Goal: Task Accomplishment & Management: Manage account settings

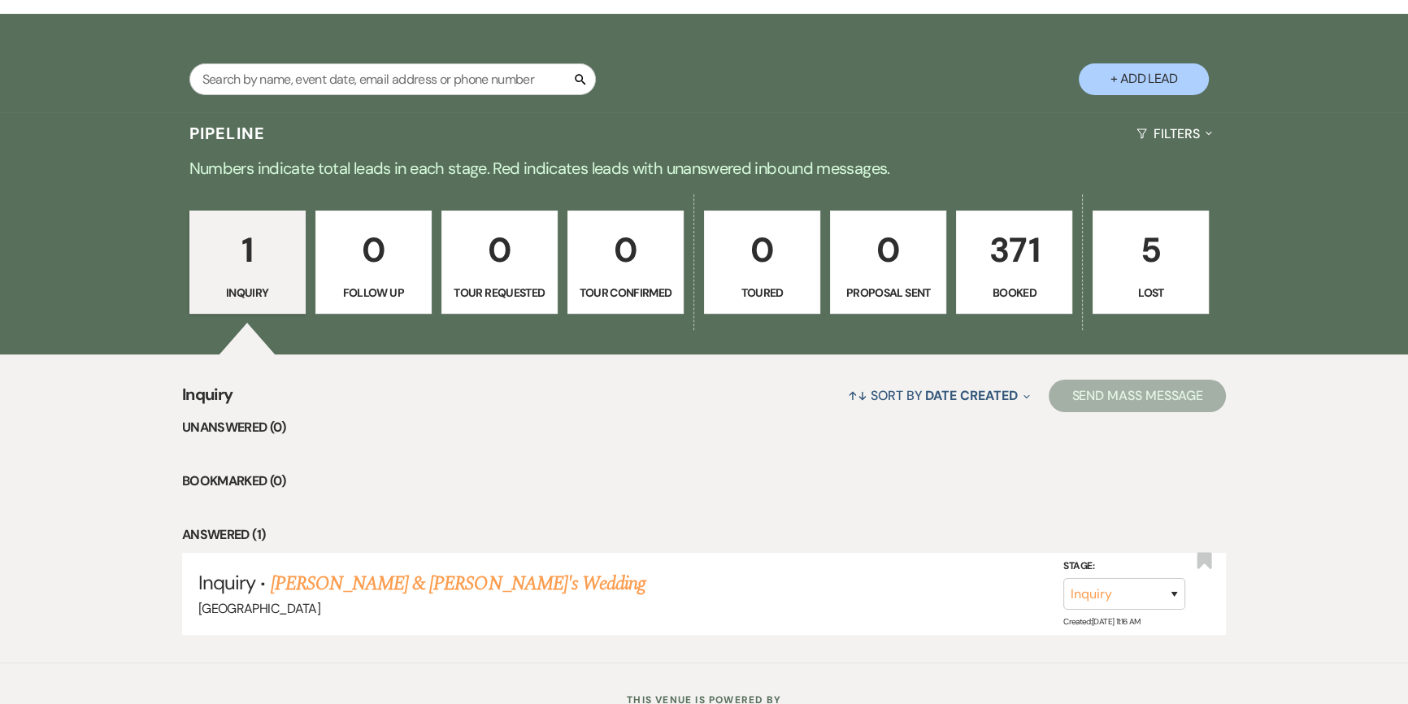
scroll to position [295, 0]
click at [998, 252] on p "371" at bounding box center [1014, 249] width 95 height 54
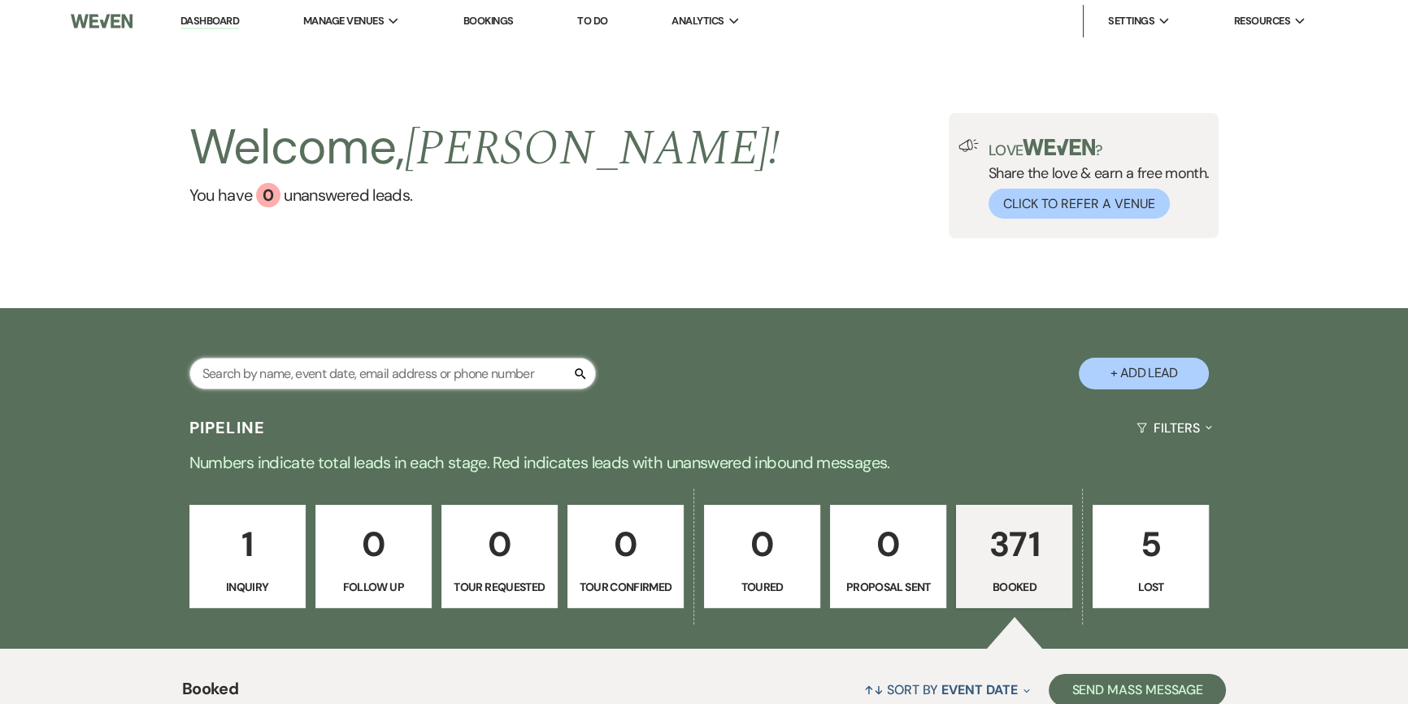
click at [412, 360] on input "text" at bounding box center [392, 374] width 406 height 32
type input "[PERSON_NAME]"
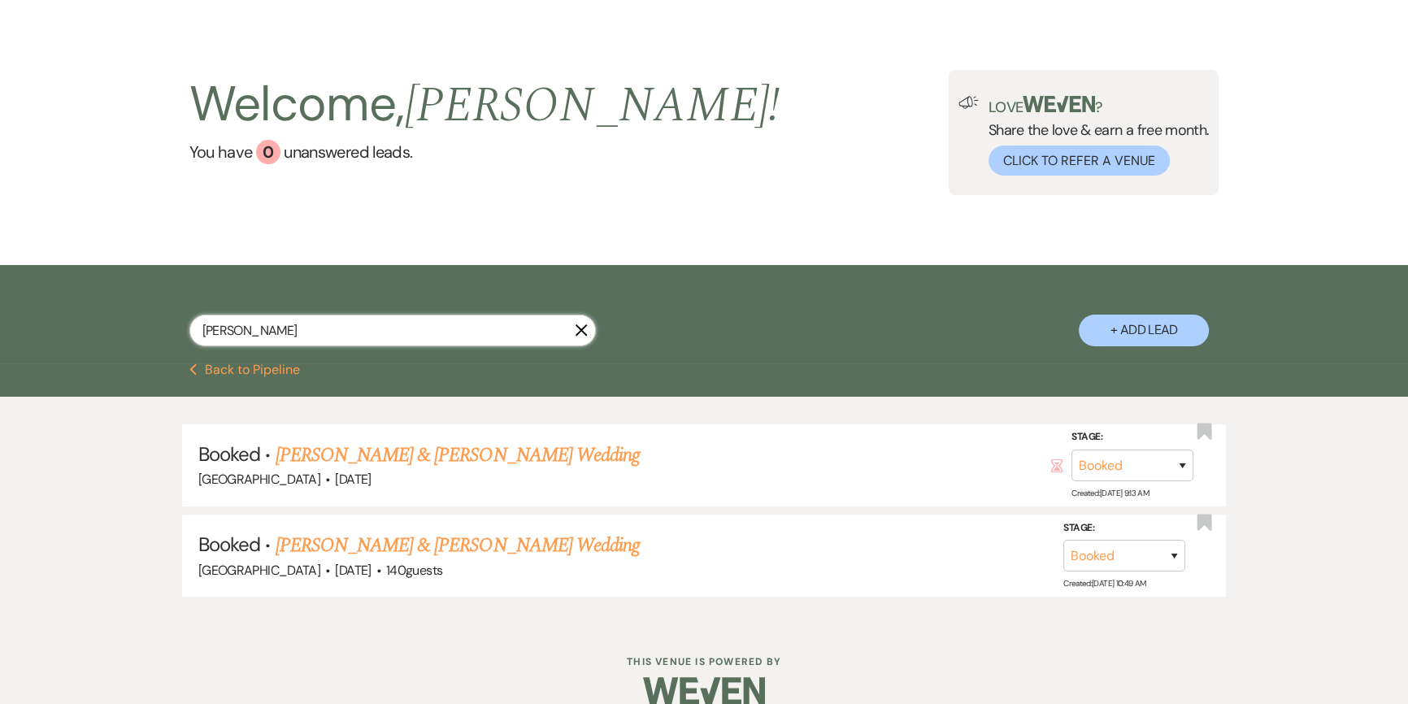
scroll to position [66, 0]
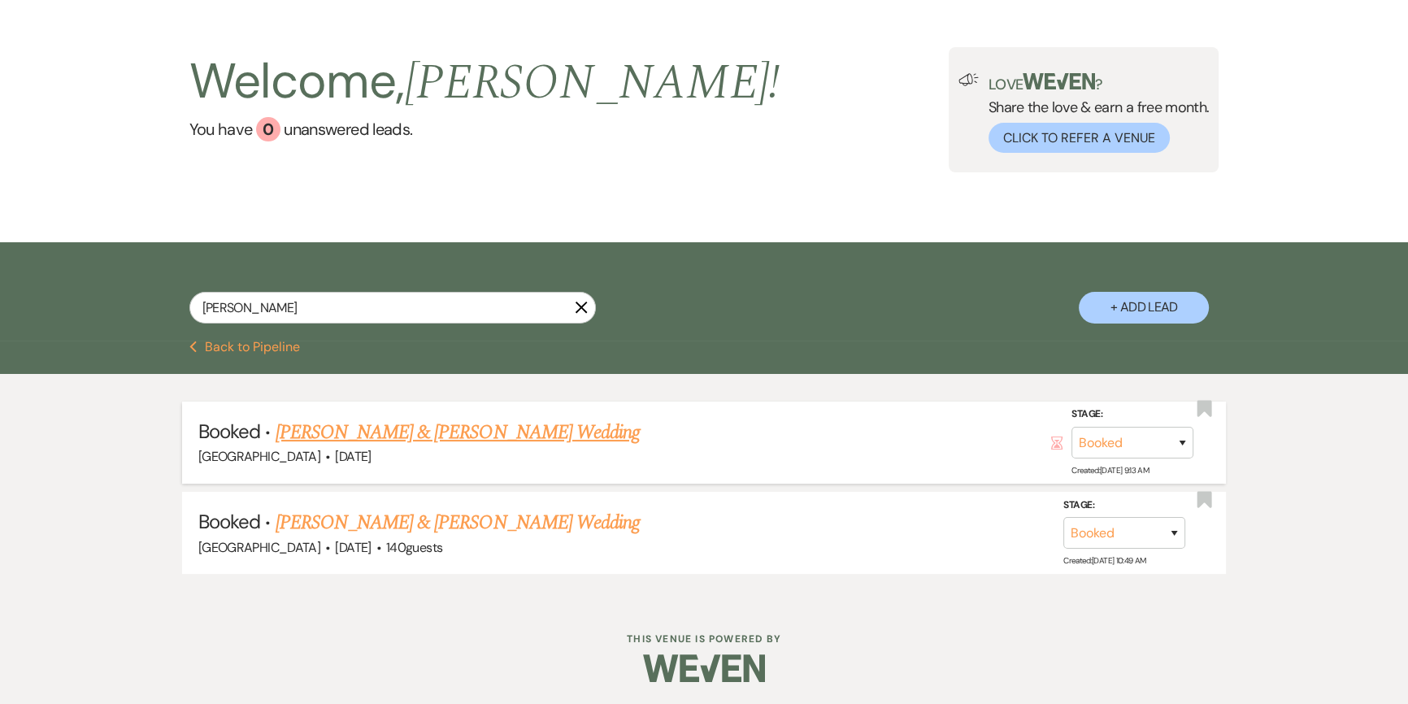
click at [383, 432] on link "[PERSON_NAME] & [PERSON_NAME] Wedding" at bounding box center [458, 432] width 364 height 29
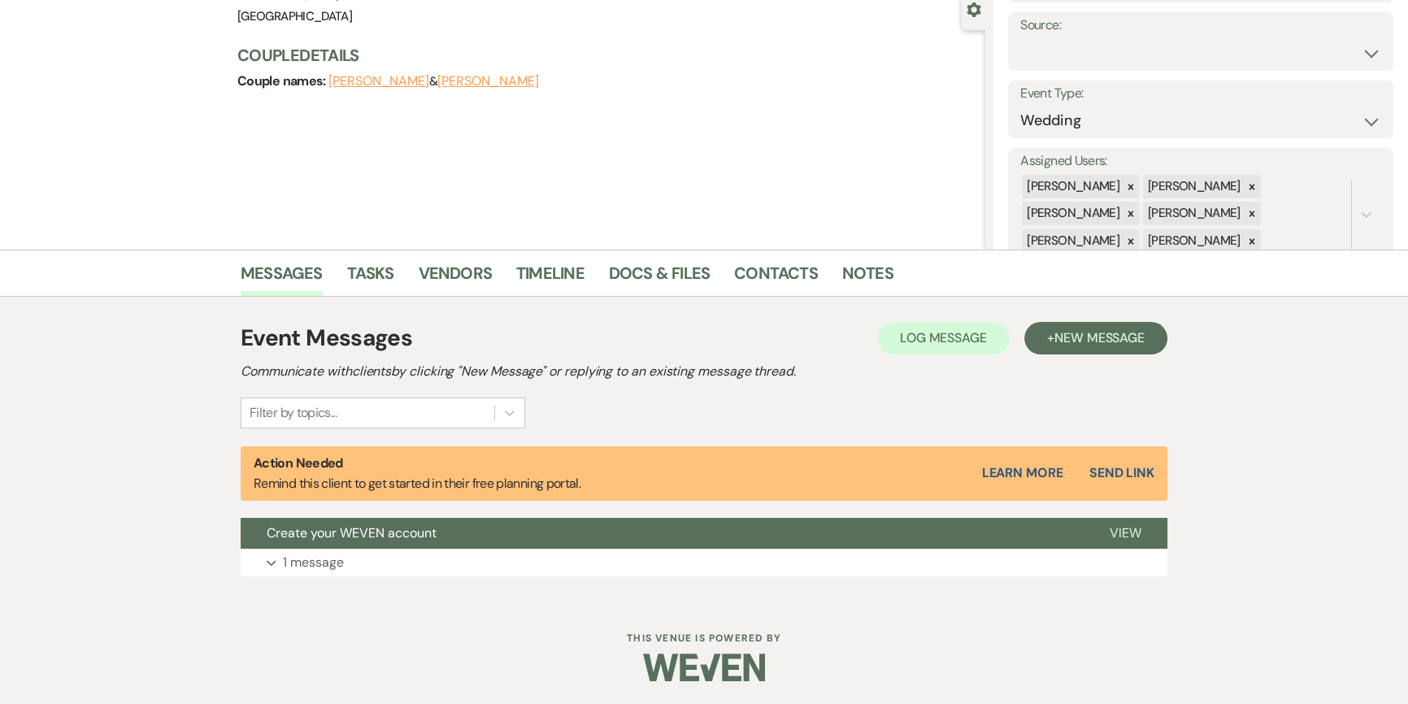
scroll to position [85, 0]
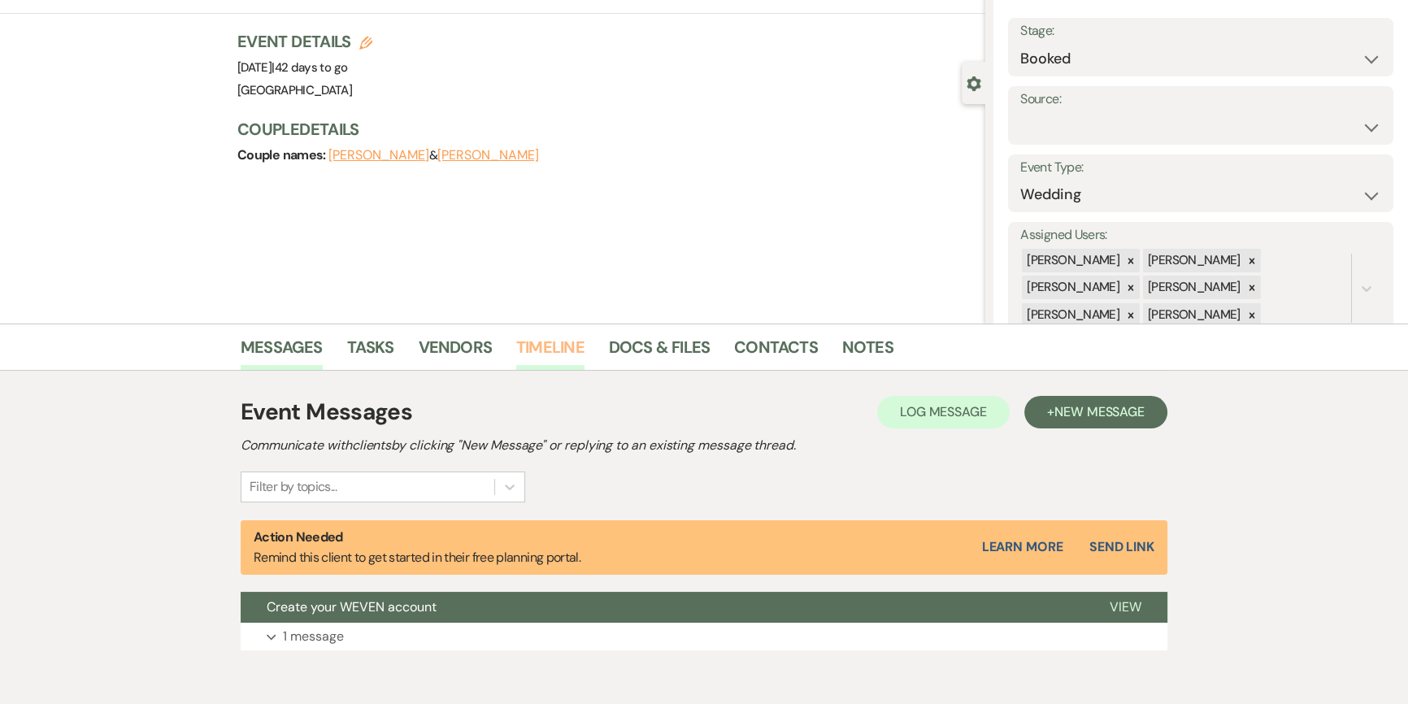
click at [525, 339] on link "Timeline" at bounding box center [550, 352] width 68 height 36
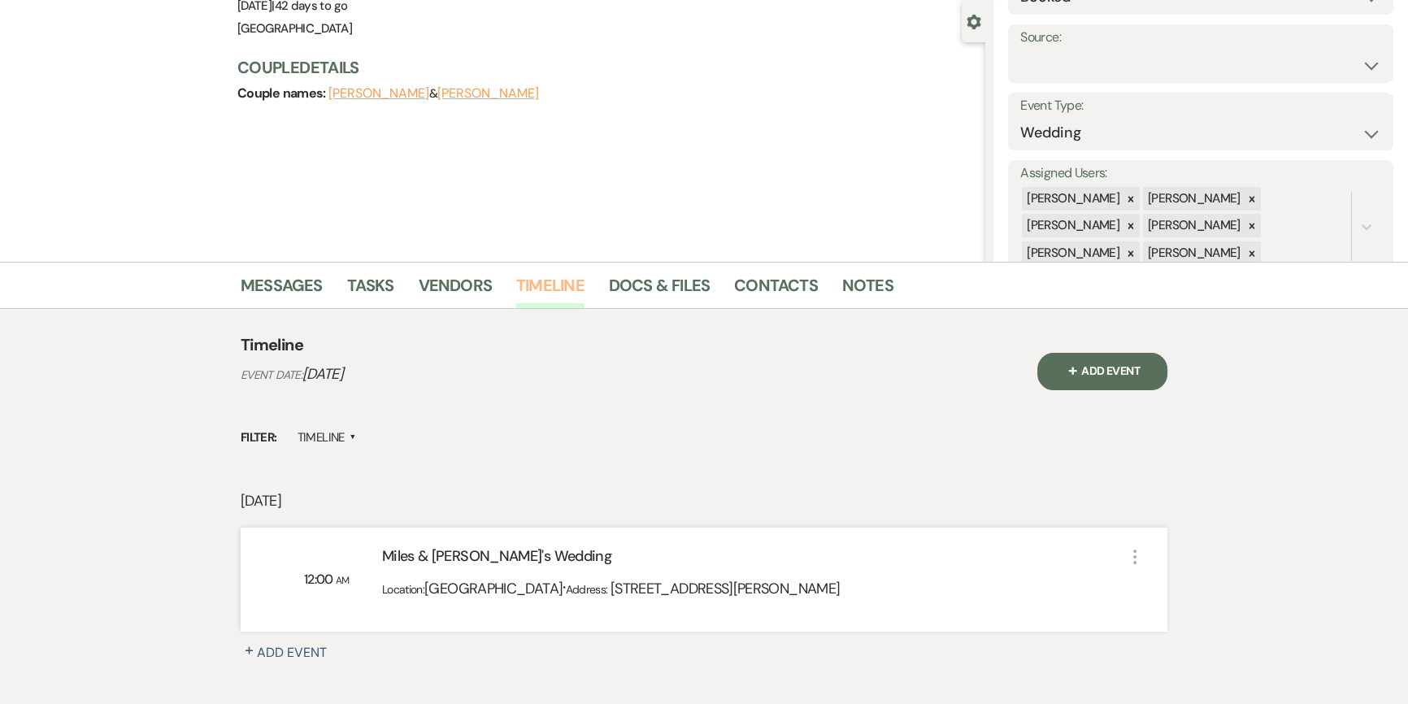
scroll to position [147, 0]
click at [649, 289] on link "Docs & Files" at bounding box center [659, 290] width 101 height 36
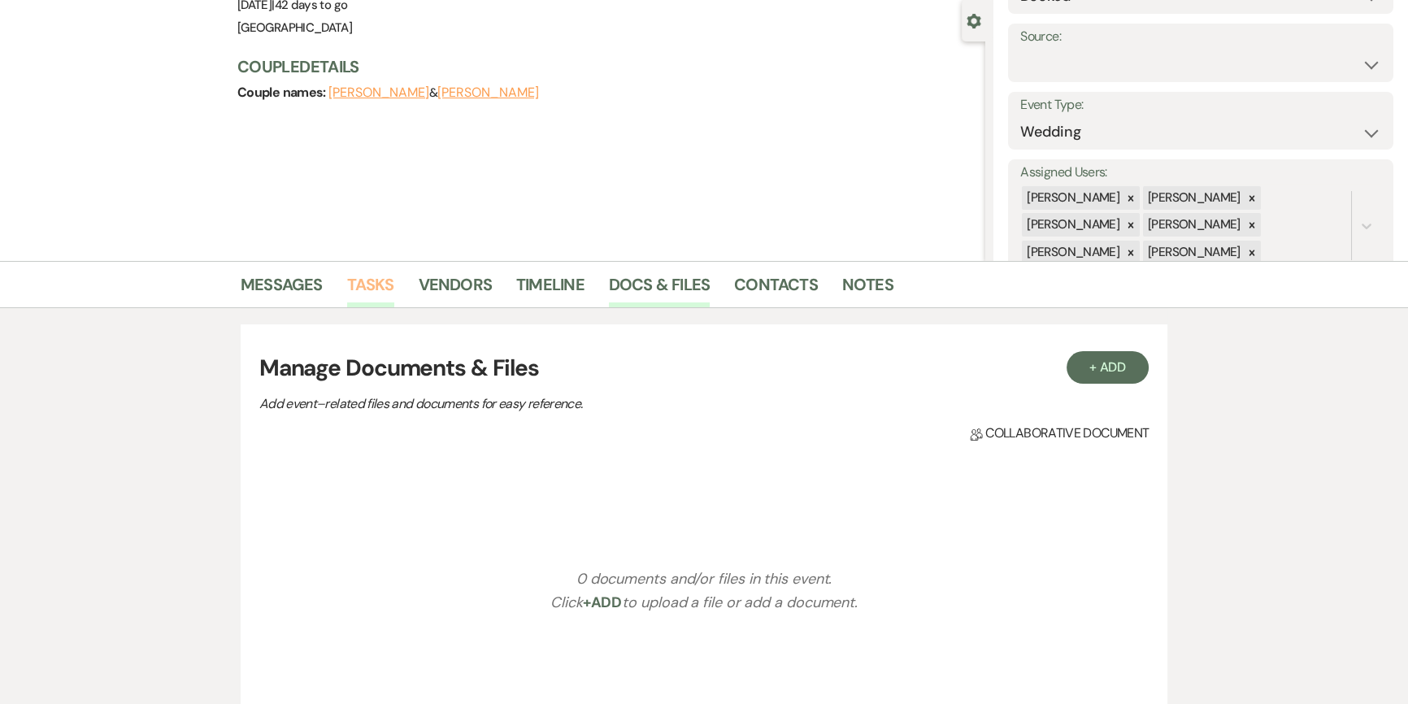
click at [380, 283] on link "Tasks" at bounding box center [370, 290] width 47 height 36
